Goal: Information Seeking & Learning: Check status

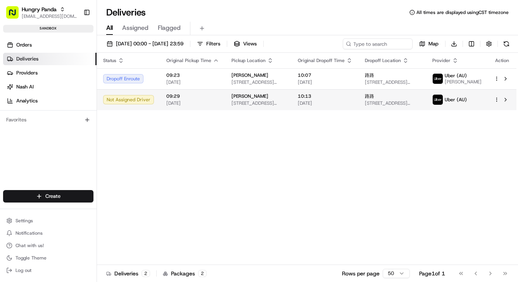
click at [292, 101] on td "Jiangji Kebabs [STREET_ADDRESS][PERSON_NAME]" at bounding box center [258, 99] width 66 height 21
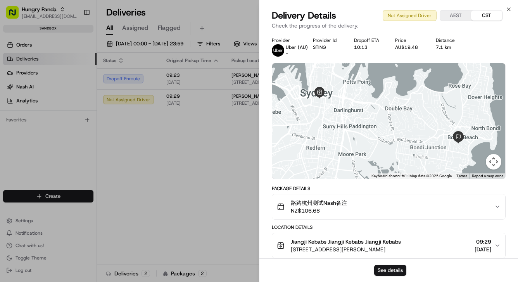
scroll to position [90, 0]
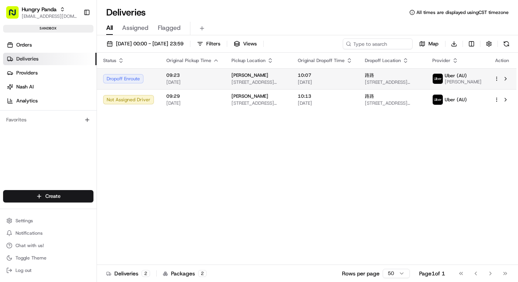
click at [251, 81] on span "[STREET_ADDRESS][PERSON_NAME]" at bounding box center [258, 82] width 54 height 6
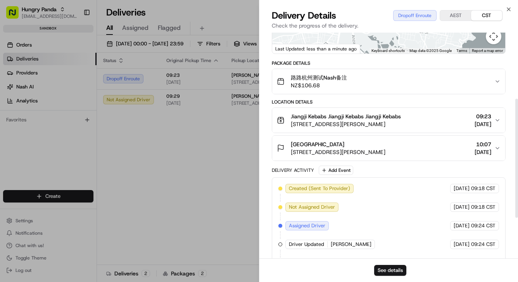
scroll to position [122, 0]
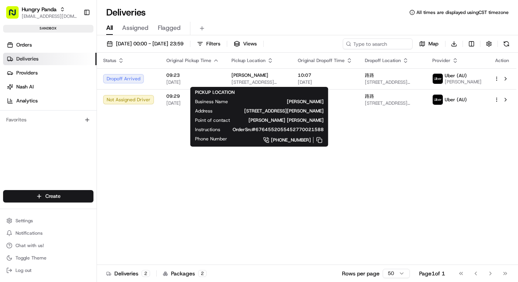
click at [205, 144] on div "PICKUP LOCATION Business Name Jiangji Kebabs Address 580 George St, Sydney NSW …" at bounding box center [259, 117] width 138 height 60
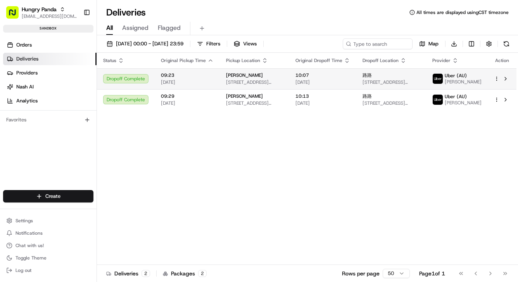
click at [253, 79] on span "[STREET_ADDRESS][PERSON_NAME]" at bounding box center [254, 82] width 57 height 6
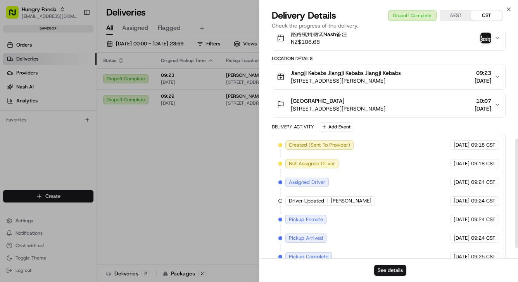
scroll to position [143, 0]
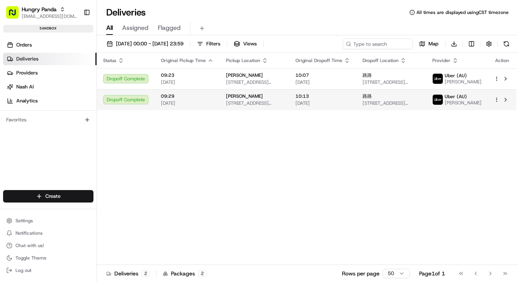
click at [226, 96] on span "[PERSON_NAME]" at bounding box center [244, 96] width 37 height 6
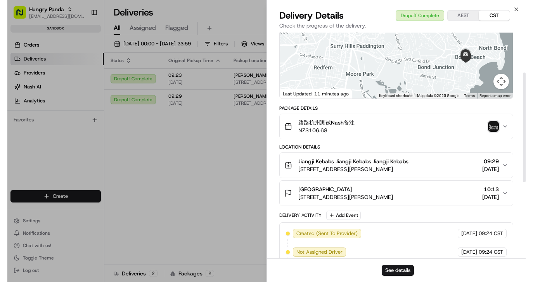
scroll to position [82, 0]
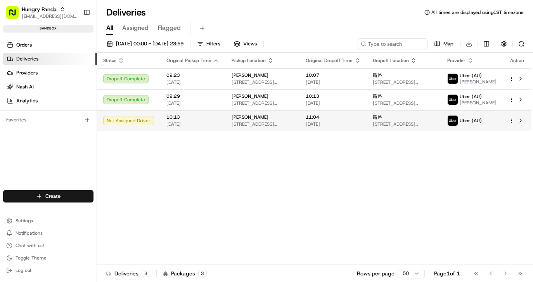
click at [267, 117] on div "[PERSON_NAME]" at bounding box center [262, 117] width 62 height 6
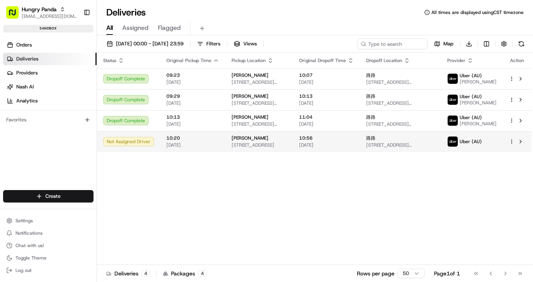
click at [277, 147] on span "162 S Parade, Auburn NSW 2144, Australia" at bounding box center [258, 145] width 55 height 6
click at [286, 140] on div "[PERSON_NAME]" at bounding box center [258, 138] width 55 height 6
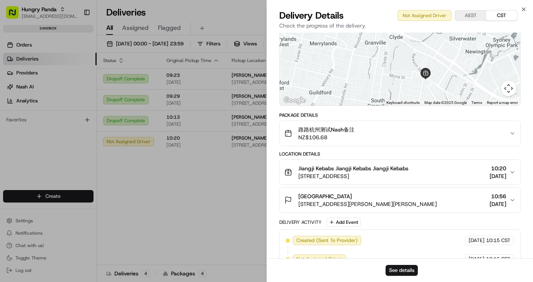
scroll to position [90, 0]
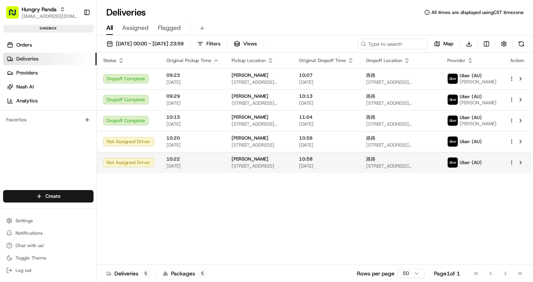
click at [263, 165] on span "[STREET_ADDRESS]" at bounding box center [258, 166] width 55 height 6
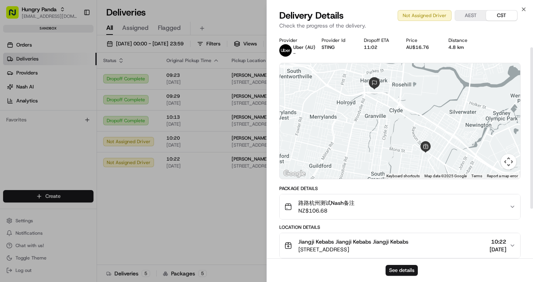
scroll to position [90, 0]
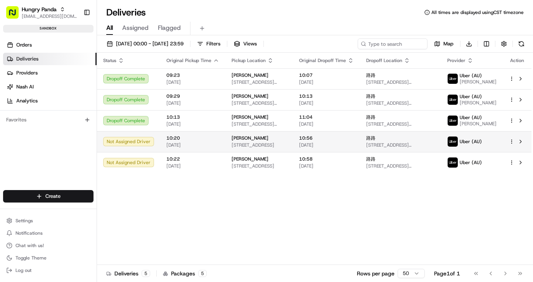
click at [250, 142] on span "[STREET_ADDRESS]" at bounding box center [258, 145] width 55 height 6
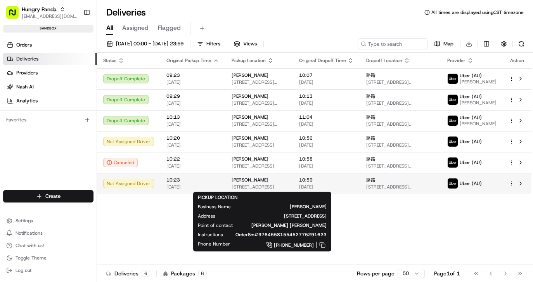
click at [263, 184] on span "[STREET_ADDRESS]" at bounding box center [258, 187] width 55 height 6
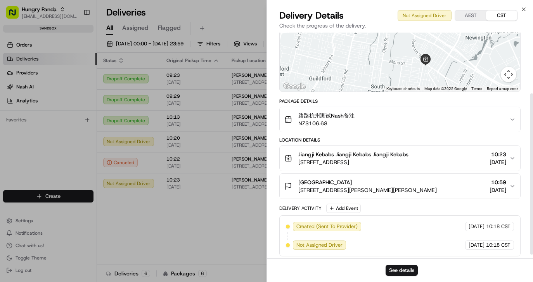
scroll to position [88, 0]
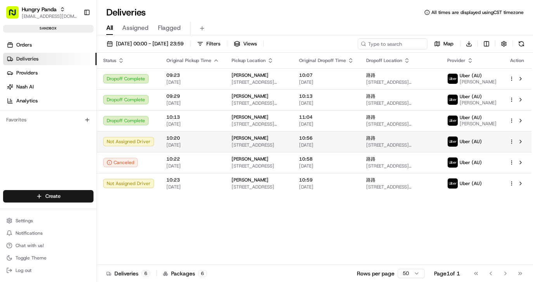
click at [235, 135] on span "[PERSON_NAME]" at bounding box center [249, 138] width 37 height 6
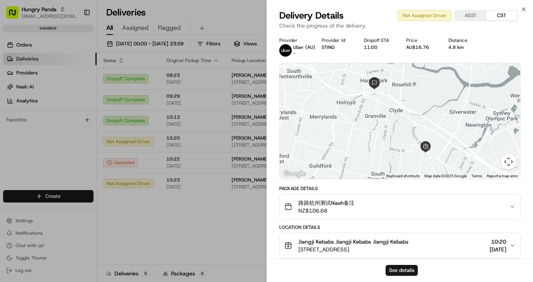
scroll to position [90, 0]
